Goal: Download file/media

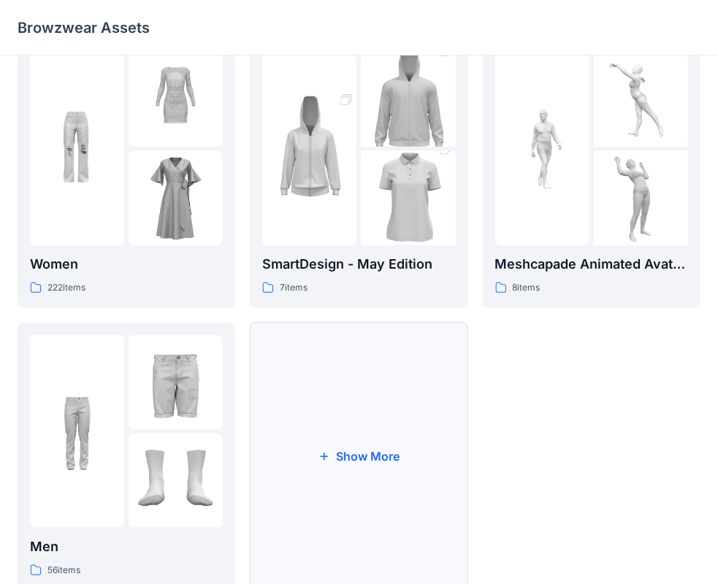
scroll to position [362, 0]
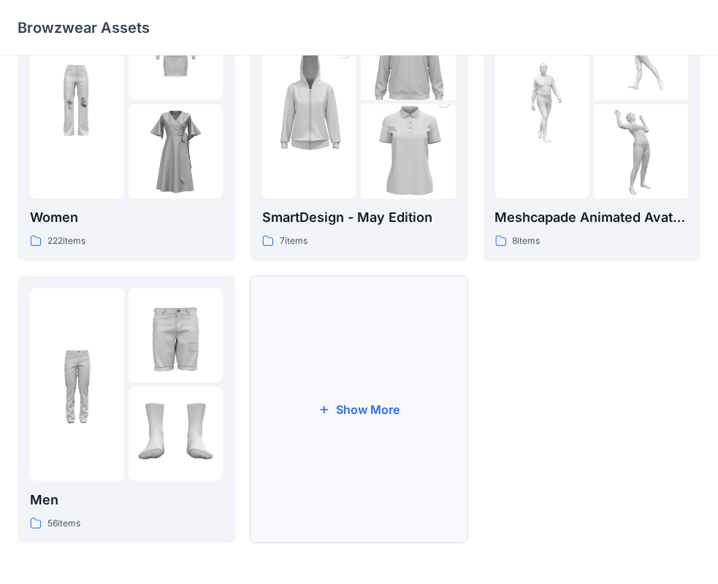
click at [370, 403] on button "Show More" at bounding box center [359, 410] width 218 height 268
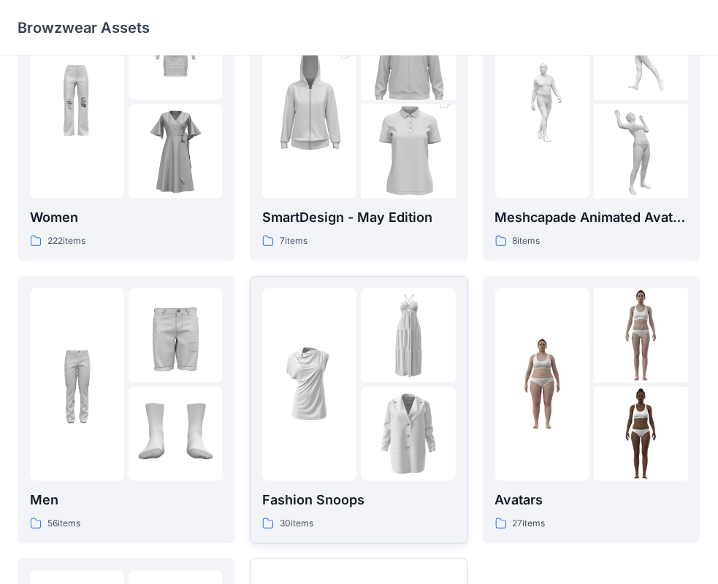
scroll to position [435, 0]
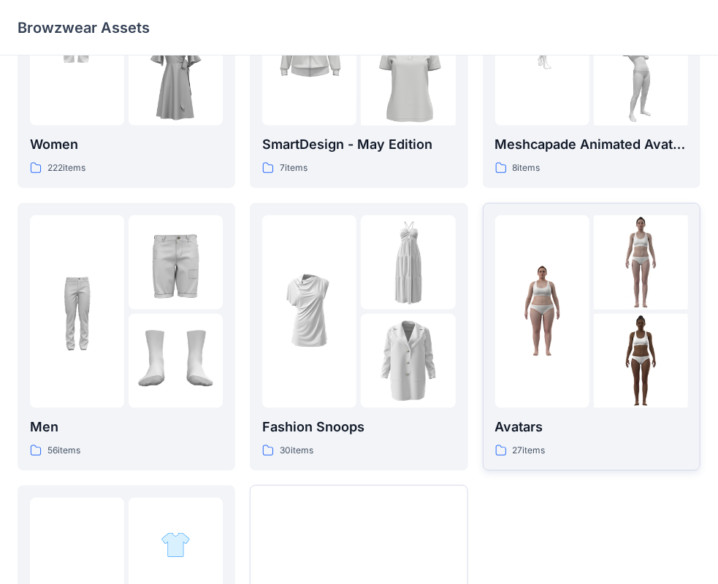
click at [597, 423] on p "Avatars" at bounding box center [591, 427] width 193 height 20
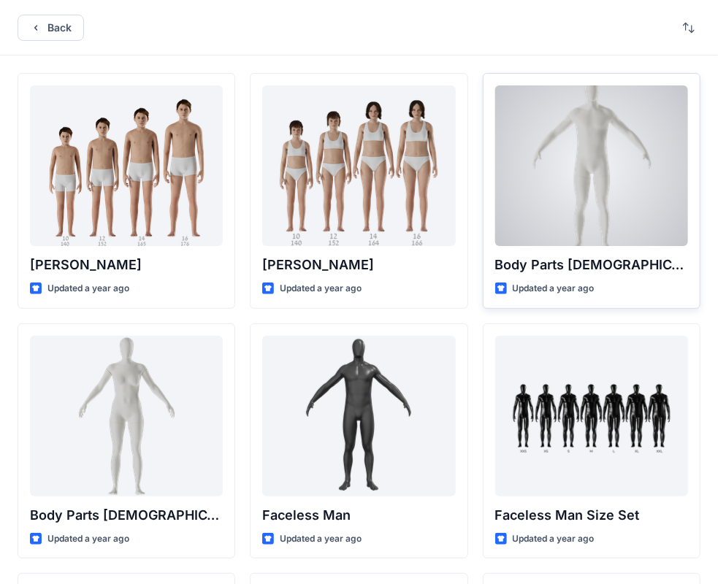
click at [588, 172] on div at bounding box center [591, 165] width 193 height 161
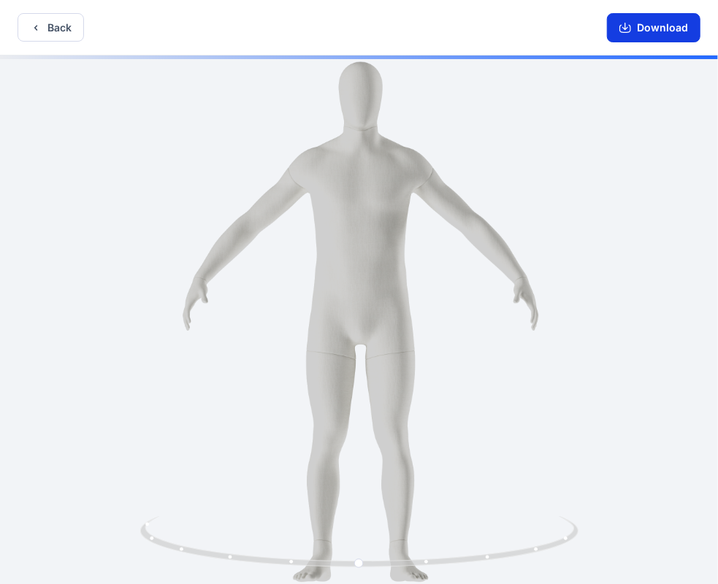
click at [634, 26] on button "Download" at bounding box center [653, 27] width 93 height 29
